Goal: Task Accomplishment & Management: Manage account settings

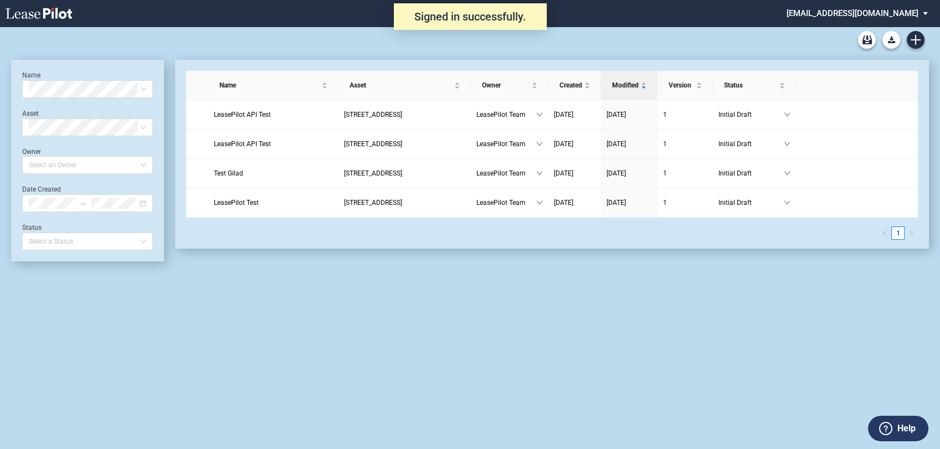
click at [864, 2] on md-select "[EMAIL_ADDRESS][DOMAIN_NAME] Change Password 2-Factor Authentication Admin Area…" at bounding box center [861, 12] width 152 height 25
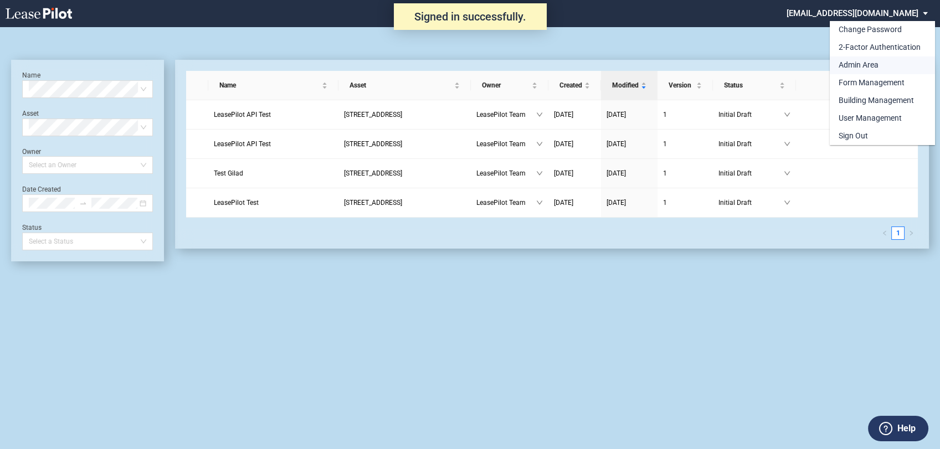
click at [866, 69] on div "Admin Area" at bounding box center [858, 65] width 40 height 11
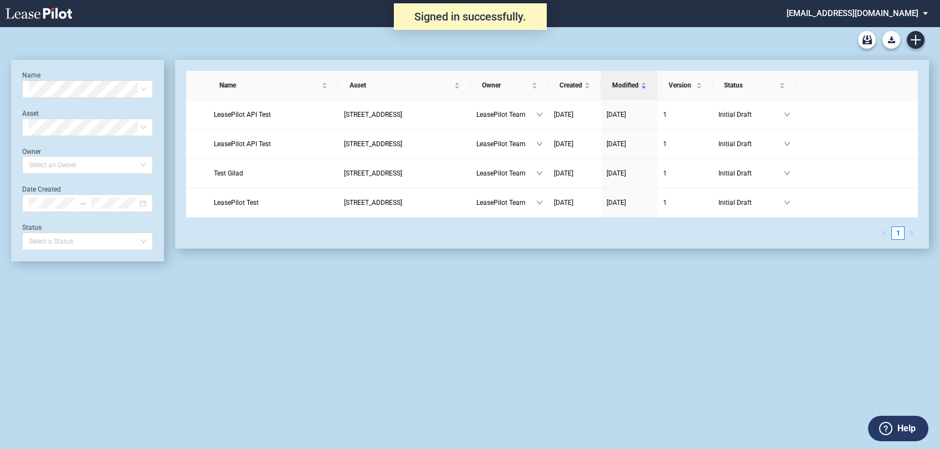
scroll to position [27, 0]
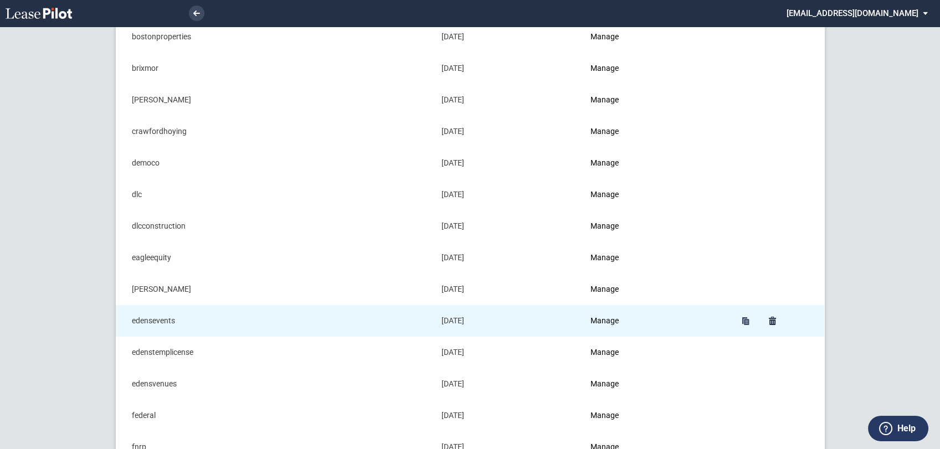
scroll to position [246, 0]
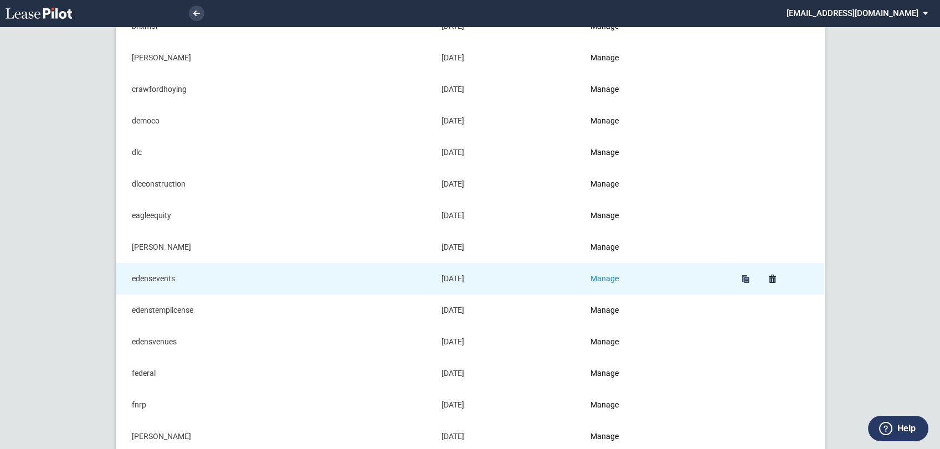
click at [617, 275] on link "Manage" at bounding box center [604, 278] width 28 height 9
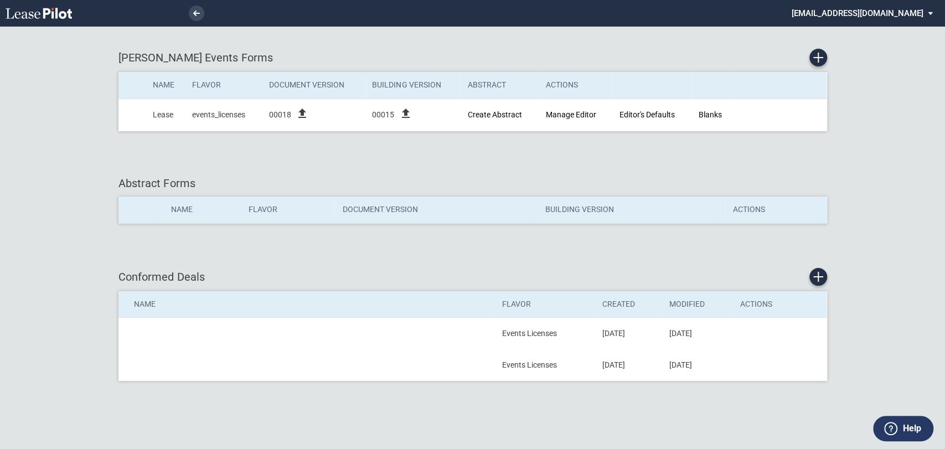
click at [866, 14] on md-select "[EMAIL_ADDRESS][DOMAIN_NAME] Change Password 2-Factor Authentication Admin Area…" at bounding box center [867, 12] width 152 height 25
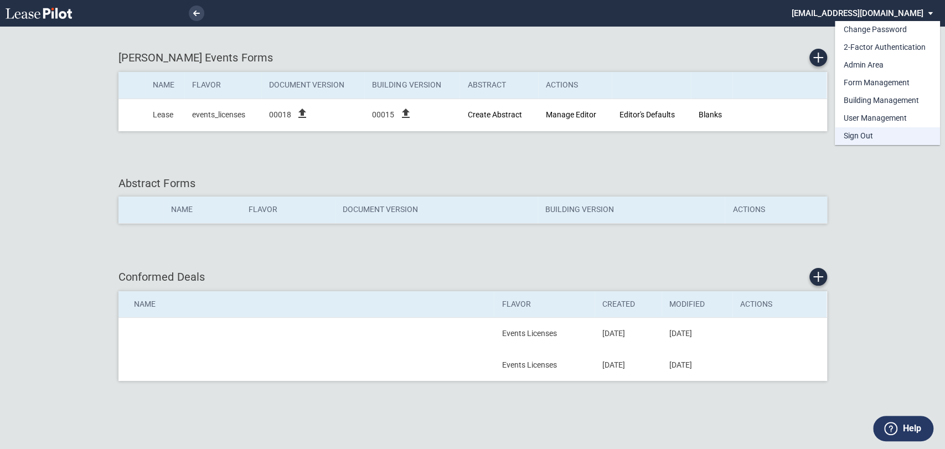
click at [860, 137] on div "Sign Out" at bounding box center [858, 136] width 29 height 11
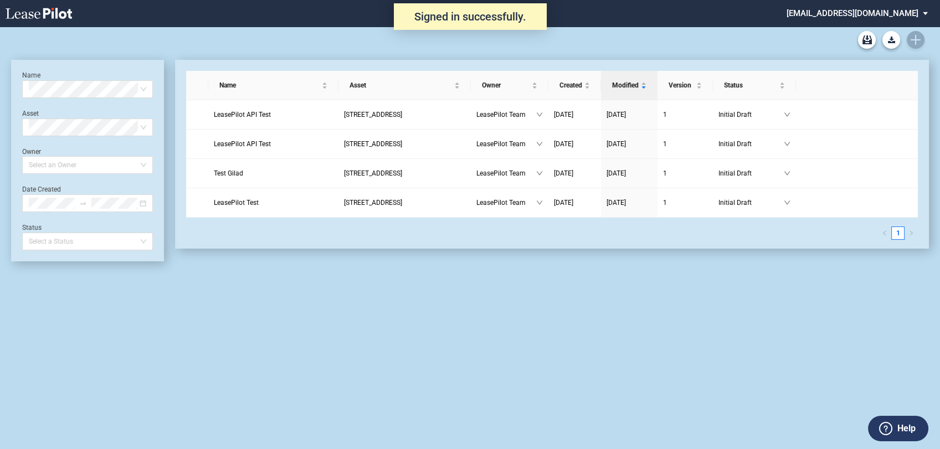
click at [870, 12] on md-select "[EMAIL_ADDRESS][DOMAIN_NAME] Change Password 2-Factor Authentication Admin Area…" at bounding box center [861, 12] width 152 height 25
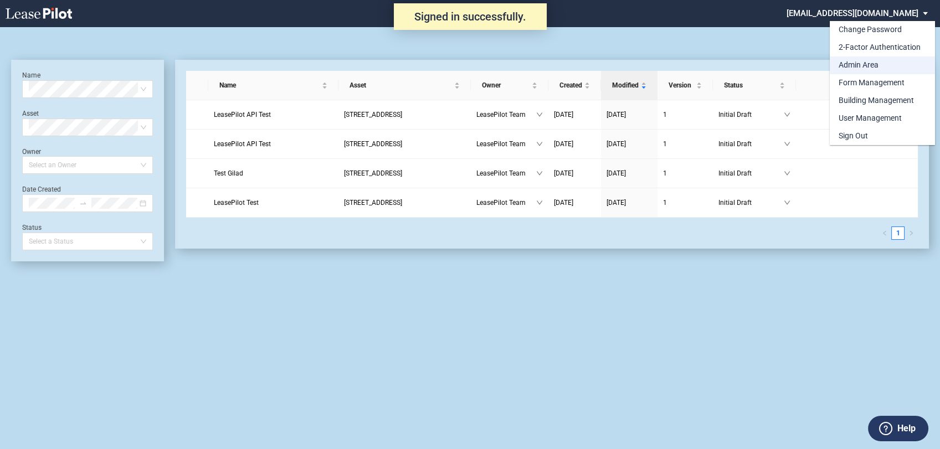
click at [848, 63] on div "Admin Area" at bounding box center [858, 65] width 40 height 11
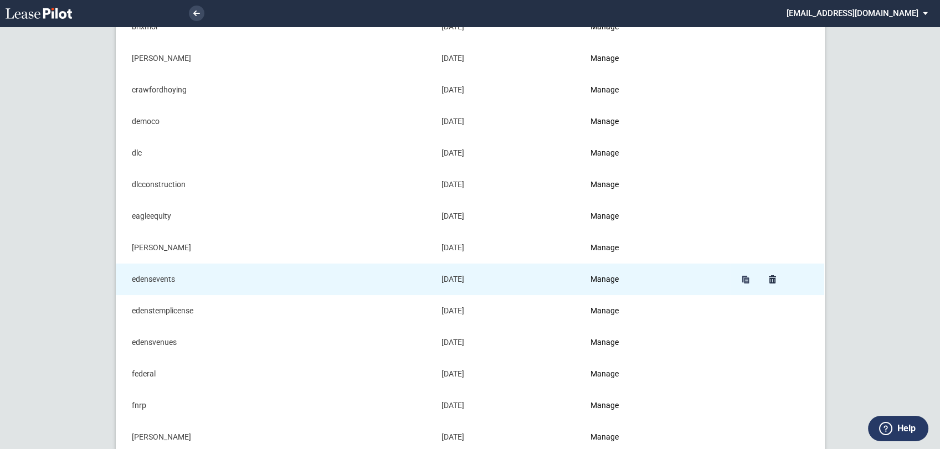
scroll to position [246, 0]
click at [600, 276] on link "Manage" at bounding box center [604, 278] width 28 height 9
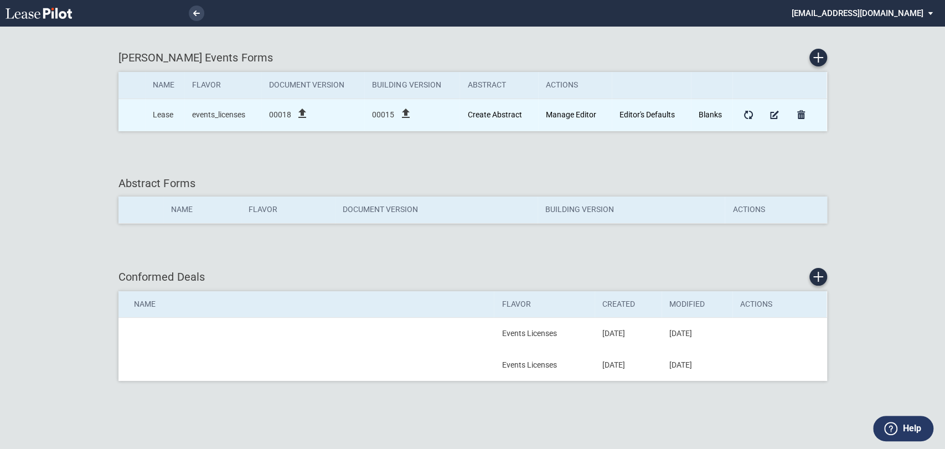
click at [304, 115] on icon "file_upload" at bounding box center [302, 113] width 13 height 13
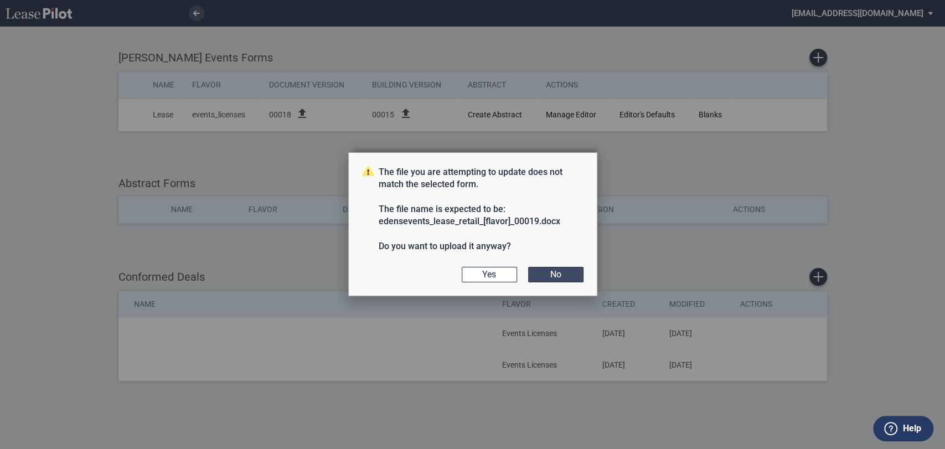
click at [558, 273] on button "No" at bounding box center [555, 275] width 55 height 16
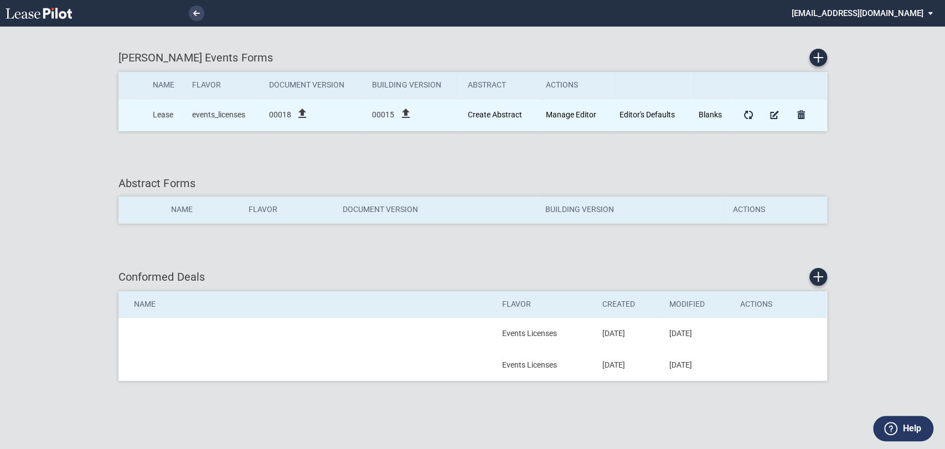
click at [300, 112] on icon "file_upload" at bounding box center [302, 113] width 13 height 13
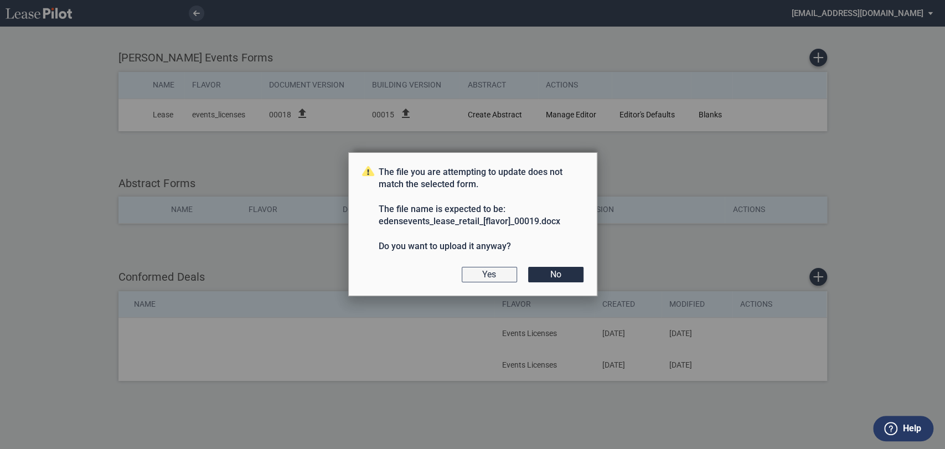
click at [473, 274] on button "Yes" at bounding box center [489, 275] width 55 height 16
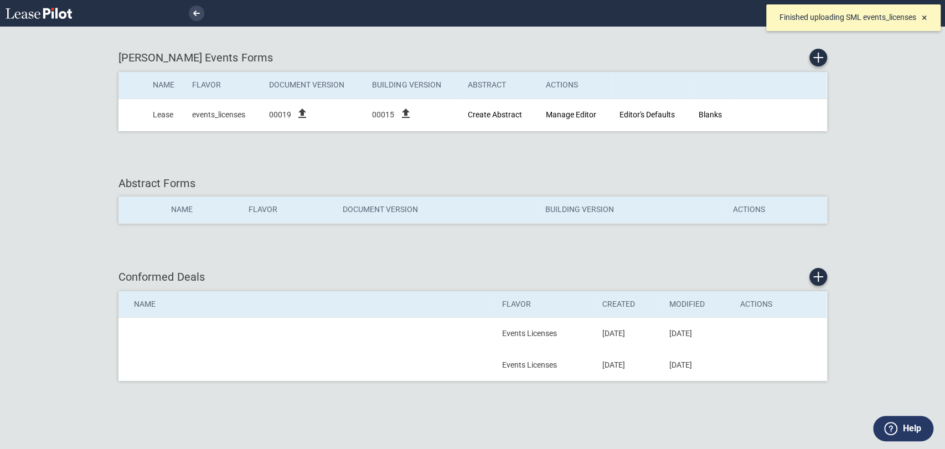
click at [318, 41] on div "[PERSON_NAME] Events Forms Name Flavor Document Version Building Version Abstra…" at bounding box center [473, 96] width 709 height 116
click at [926, 23] on span "×" at bounding box center [925, 18] width 6 height 12
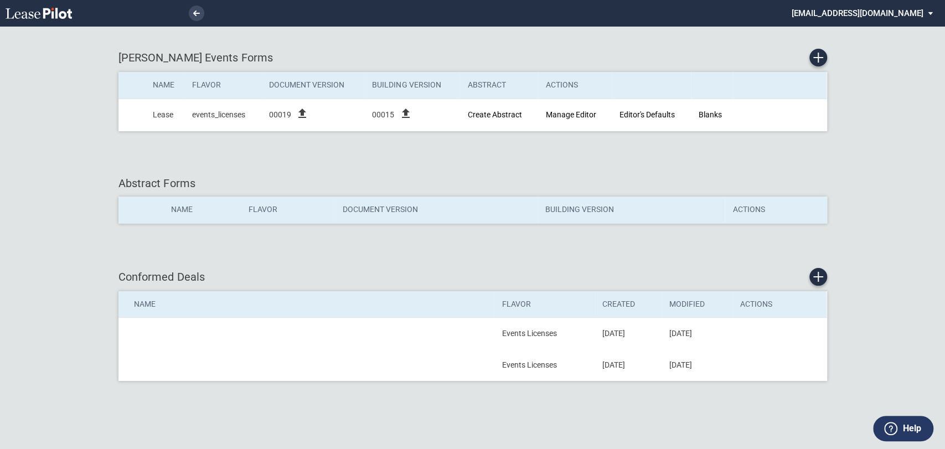
click at [923, 15] on md-select "[EMAIL_ADDRESS][DOMAIN_NAME] Change Password 2-Factor Authentication Admin Area…" at bounding box center [867, 12] width 152 height 25
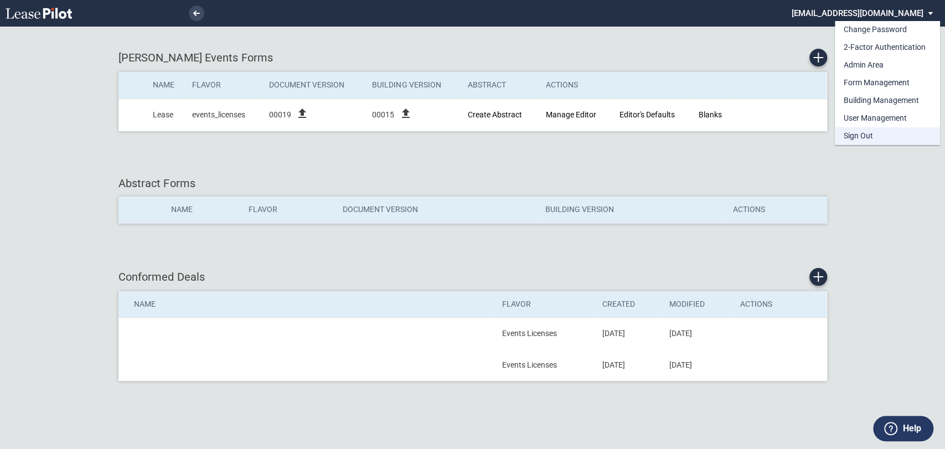
click at [883, 135] on md-option "Sign Out" at bounding box center [887, 136] width 105 height 18
